Goal: Obtain resource: Download file/media

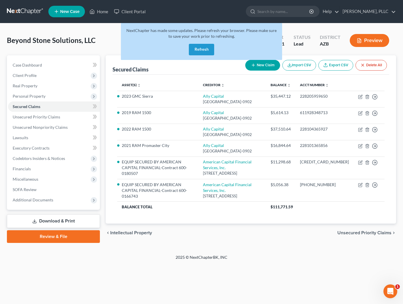
click at [205, 48] on button "Refresh" at bounding box center [201, 50] width 25 height 12
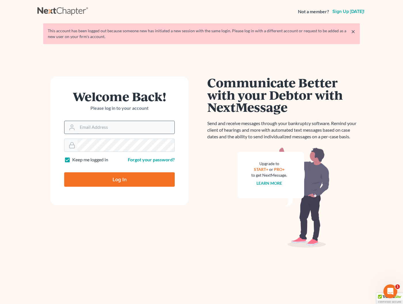
type input "[EMAIL_ADDRESS][DOMAIN_NAME]"
click at [119, 179] on input "Log In" at bounding box center [119, 179] width 110 height 14
type input "Thinking..."
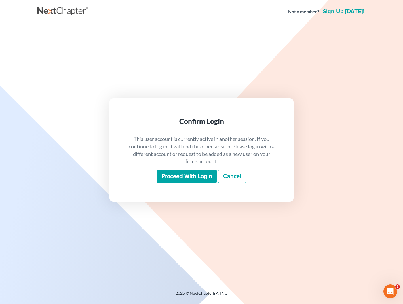
click at [182, 172] on input "Proceed with login" at bounding box center [187, 175] width 60 height 13
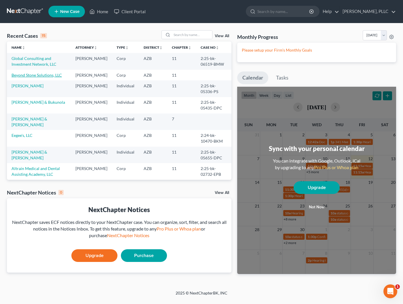
click at [45, 77] on link "Beyond Stone Solutions, LLC" at bounding box center [37, 75] width 50 height 5
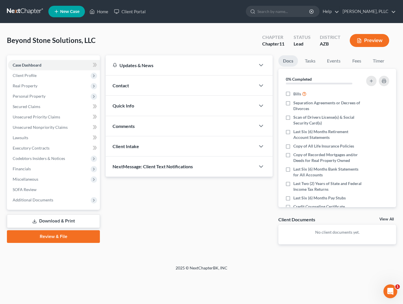
click at [49, 219] on link "Download & Print" at bounding box center [53, 221] width 93 height 14
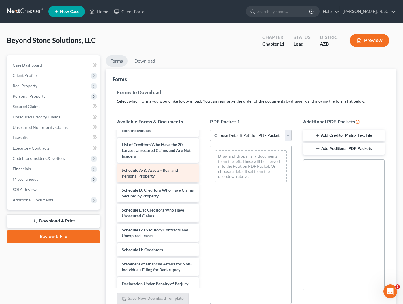
scroll to position [33, 0]
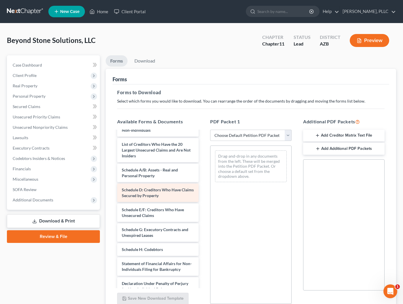
click at [145, 196] on span "Schedule D: Creditors Who Have Claims Secured by Property" at bounding box center [158, 192] width 72 height 11
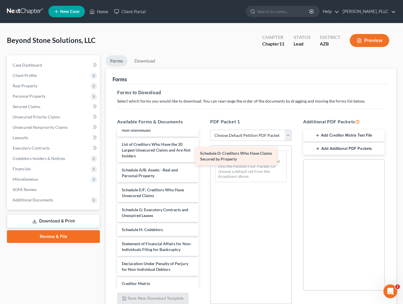
drag, startPoint x: 145, startPoint y: 196, endPoint x: 232, endPoint y: 152, distance: 97.9
click at [203, 152] on div "Schedule D: Creditors Who Have Claims Secured by Property Voluntary Petition fo…" at bounding box center [158, 215] width 91 height 234
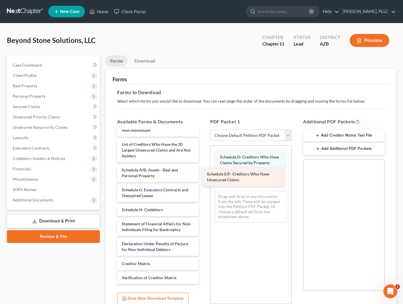
drag, startPoint x: 145, startPoint y: 195, endPoint x: 230, endPoint y: 180, distance: 86.6
click at [203, 180] on div "Schedule E/F: Creditors Who Have Unsecured Claims Voluntary Petition for Non-In…" at bounding box center [158, 205] width 91 height 214
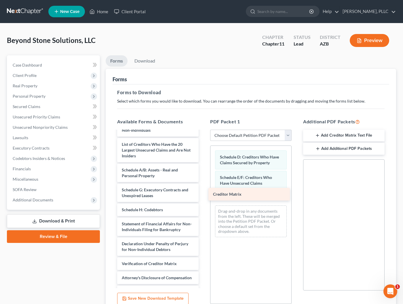
drag, startPoint x: 148, startPoint y: 262, endPoint x: 239, endPoint y: 193, distance: 114.4
click at [203, 193] on div "Creditor Matrix Voluntary Petition for Non-Individuals Filing for Bankruptcy Su…" at bounding box center [158, 198] width 91 height 200
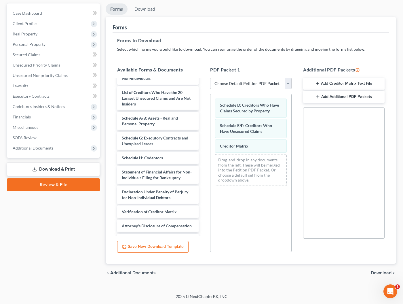
scroll to position [52, 0]
click at [376, 274] on span "Download" at bounding box center [381, 272] width 21 height 5
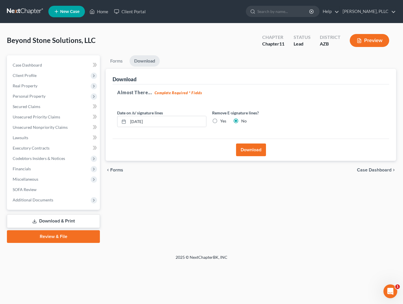
scroll to position [0, 0]
click at [253, 153] on button "Download" at bounding box center [251, 149] width 30 height 13
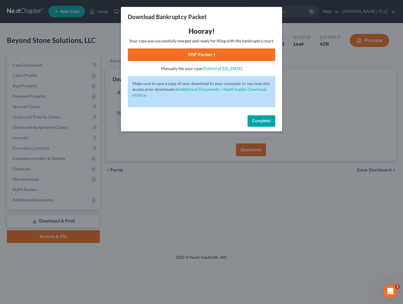
click at [209, 58] on link "PDF Packet 1" at bounding box center [201, 54] width 147 height 13
click at [257, 123] on button "Complete!" at bounding box center [261, 121] width 28 height 12
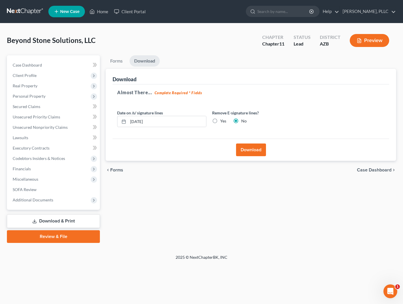
click at [18, 13] on link at bounding box center [25, 11] width 37 height 10
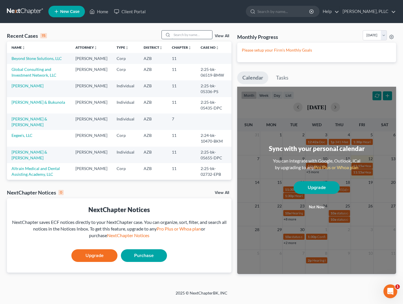
click at [196, 33] on input "search" at bounding box center [192, 35] width 40 height 8
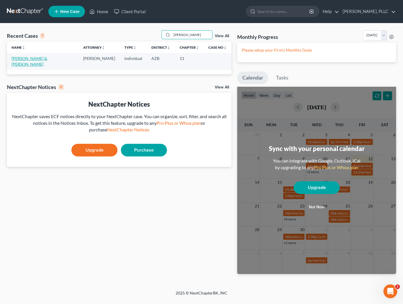
type input "[PERSON_NAME]"
click at [47, 58] on link "[PERSON_NAME] & [PERSON_NAME]" at bounding box center [30, 61] width 36 height 11
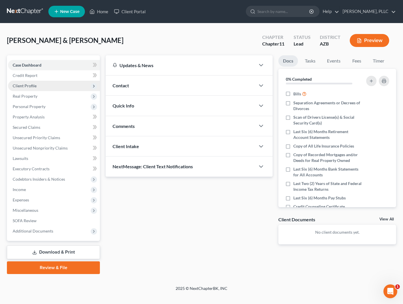
click at [28, 84] on span "Client Profile" at bounding box center [25, 85] width 24 height 5
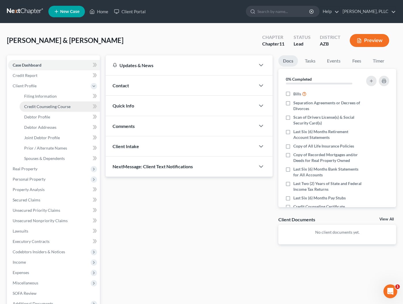
click at [35, 104] on span "Credit Counseling Course" at bounding box center [47, 106] width 46 height 5
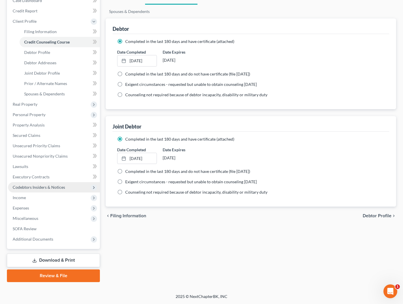
scroll to position [64, 0]
click at [59, 256] on link "Download & Print" at bounding box center [53, 260] width 93 height 14
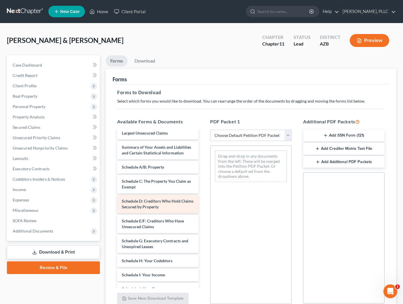
scroll to position [32, 0]
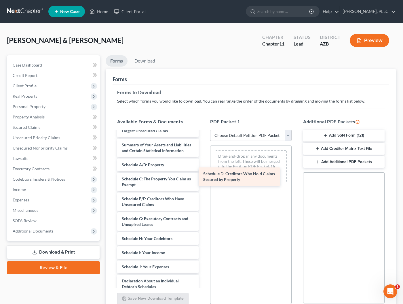
drag, startPoint x: 145, startPoint y: 205, endPoint x: 231, endPoint y: 167, distance: 94.2
click at [203, 167] on div "Schedule D: Creditors Who Hold Claims Secured by Property Voluntary Petition fo…" at bounding box center [158, 247] width 91 height 296
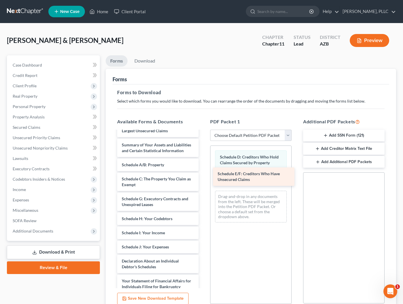
drag, startPoint x: 153, startPoint y: 202, endPoint x: 249, endPoint y: 177, distance: 99.0
click at [203, 177] on div "Schedule E/F: Creditors Who Have Unsecured Claims Voluntary Petition for Indivi…" at bounding box center [158, 237] width 91 height 276
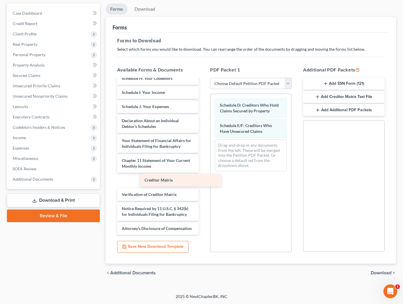
scroll to position [106, 0]
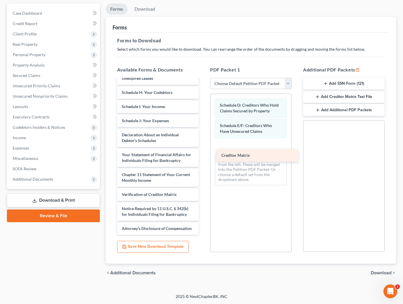
drag, startPoint x: 146, startPoint y: 178, endPoint x: 246, endPoint y: 154, distance: 102.3
click at [203, 154] on div "Creditor Matrix Voluntary Petition for Individuals Filing for Bankruptcy List o…" at bounding box center [158, 104] width 91 height 262
click at [373, 271] on span "Download" at bounding box center [381, 272] width 21 height 5
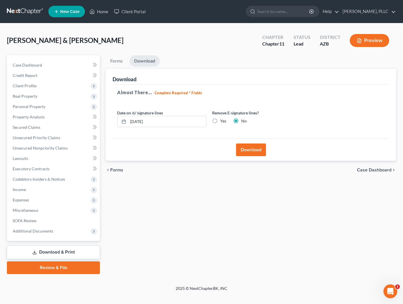
scroll to position [0, 0]
click at [257, 150] on button "Download" at bounding box center [251, 149] width 30 height 13
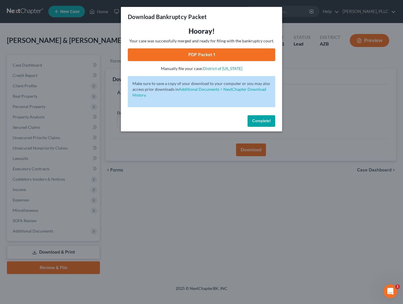
click at [195, 51] on link "PDF Packet 1" at bounding box center [201, 54] width 147 height 13
